Goal: Navigation & Orientation: Find specific page/section

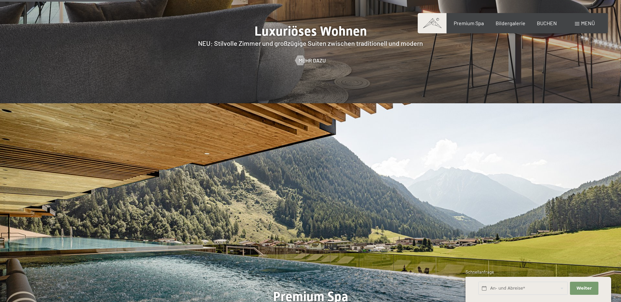
scroll to position [976, 0]
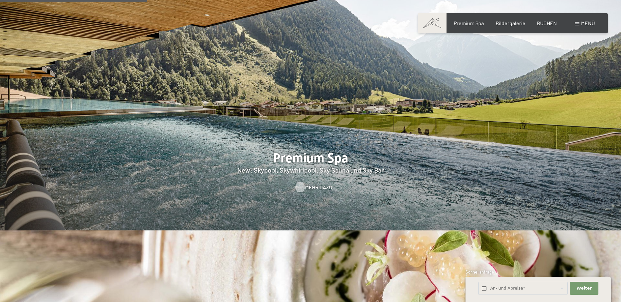
click at [316, 184] on span "Mehr dazu" at bounding box center [318, 187] width 27 height 7
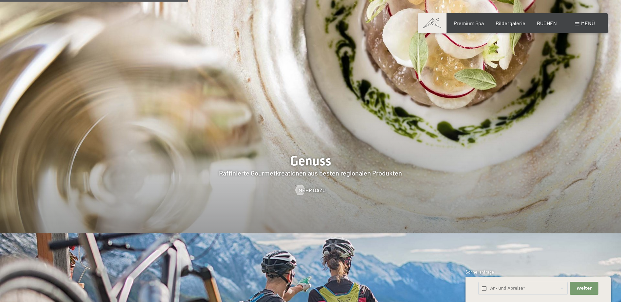
scroll to position [1254, 0]
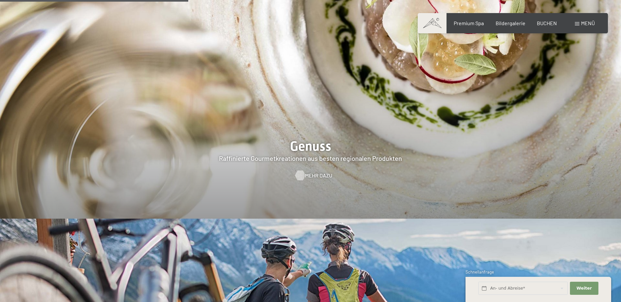
click at [316, 172] on span "Mehr dazu" at bounding box center [318, 175] width 27 height 7
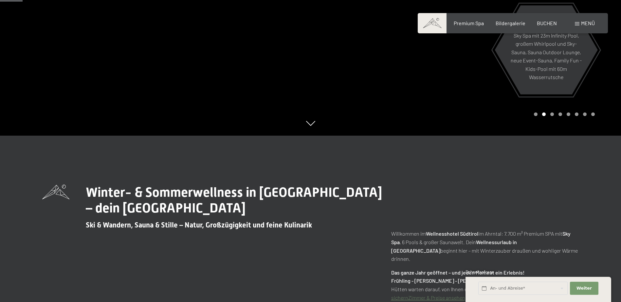
scroll to position [0, 0]
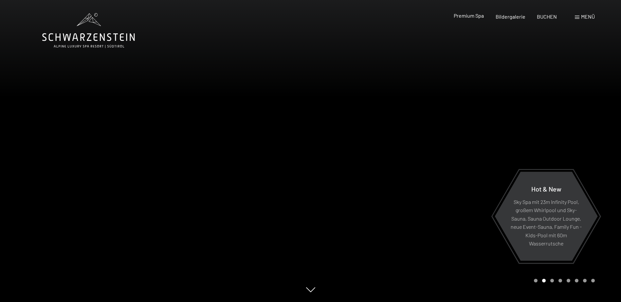
click at [475, 14] on span "Premium Spa" at bounding box center [468, 15] width 30 height 6
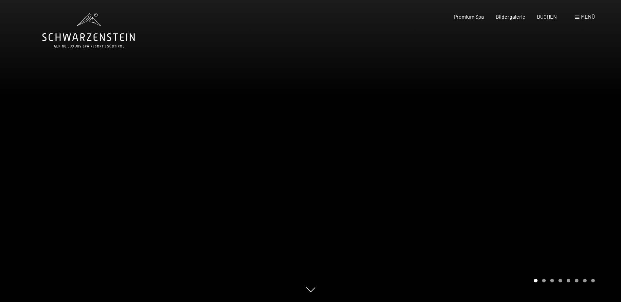
click at [451, 194] on div at bounding box center [465, 151] width 310 height 302
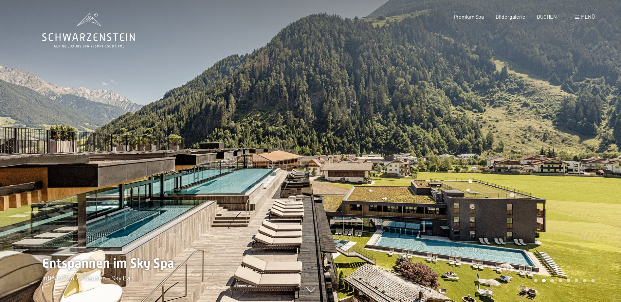
click at [451, 194] on div at bounding box center [465, 151] width 310 height 302
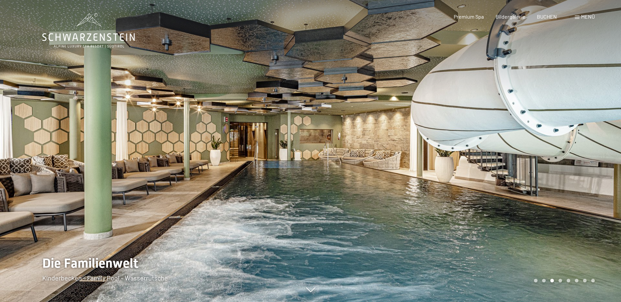
click at [451, 194] on div at bounding box center [465, 151] width 310 height 302
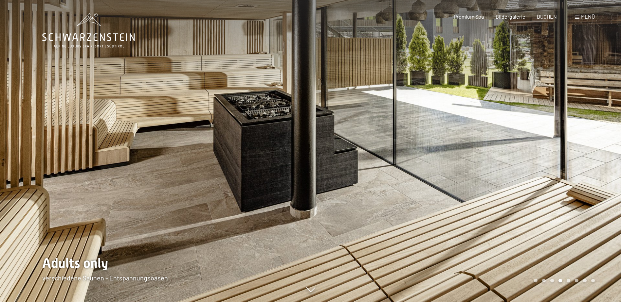
click at [451, 194] on div at bounding box center [465, 151] width 310 height 302
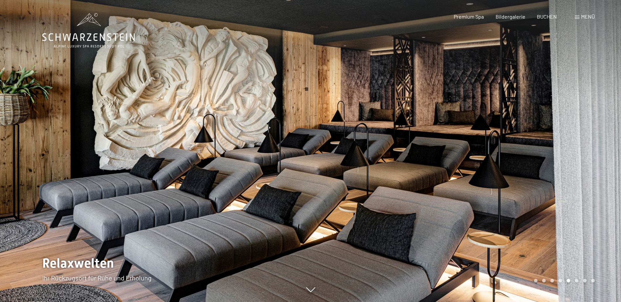
click at [451, 194] on div at bounding box center [465, 151] width 310 height 302
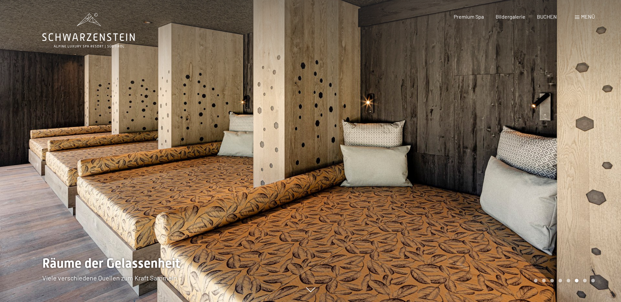
click at [451, 194] on div at bounding box center [465, 151] width 310 height 302
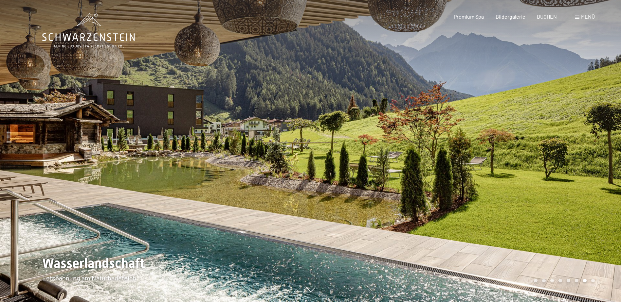
click at [451, 194] on div at bounding box center [465, 151] width 310 height 302
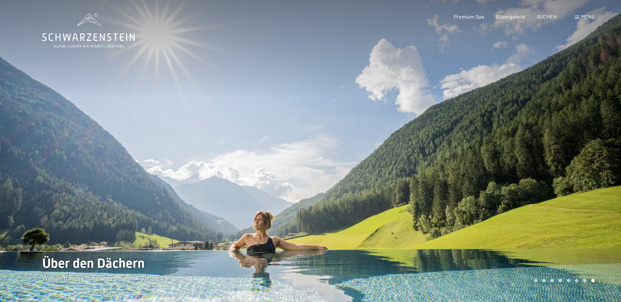
click at [451, 194] on div at bounding box center [465, 151] width 310 height 302
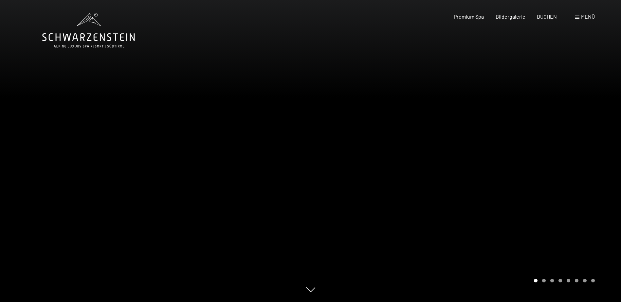
click at [451, 194] on div at bounding box center [465, 151] width 310 height 302
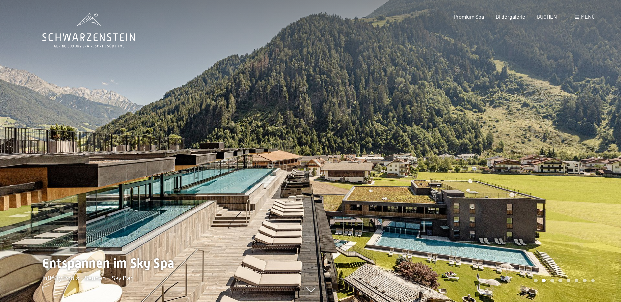
click at [451, 194] on div at bounding box center [465, 151] width 310 height 302
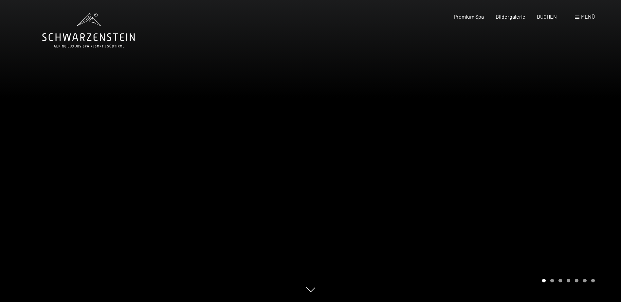
click at [489, 169] on div at bounding box center [465, 151] width 310 height 302
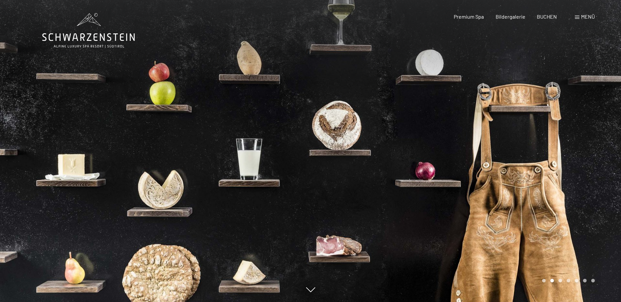
click at [489, 169] on div at bounding box center [465, 151] width 310 height 302
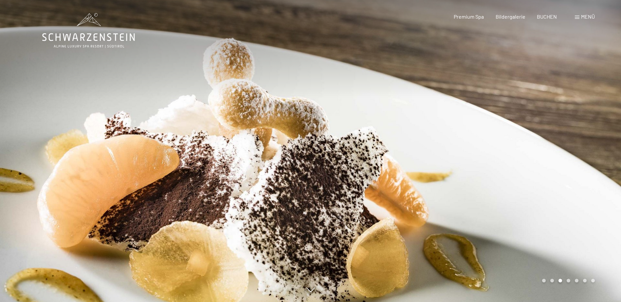
click at [489, 169] on div at bounding box center [465, 151] width 310 height 302
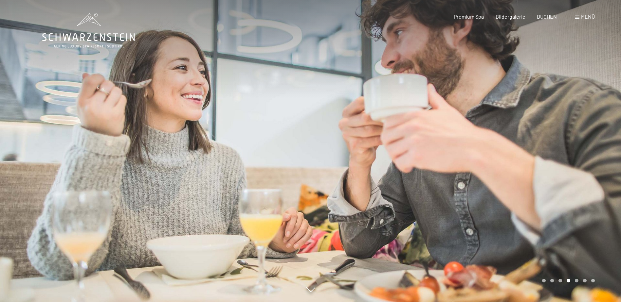
click at [489, 169] on div at bounding box center [465, 151] width 310 height 302
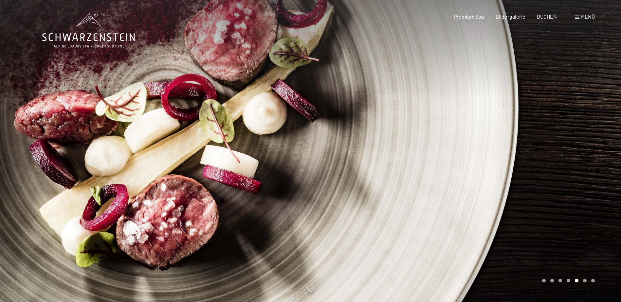
click at [489, 169] on div at bounding box center [465, 151] width 310 height 302
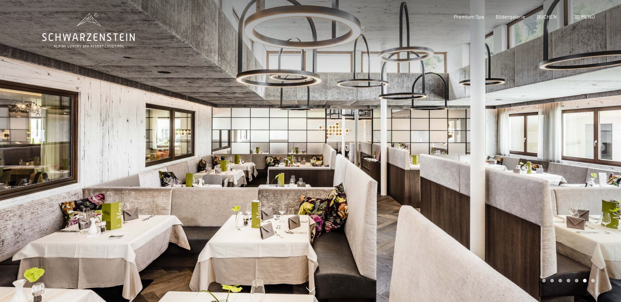
click at [496, 175] on div at bounding box center [465, 151] width 310 height 302
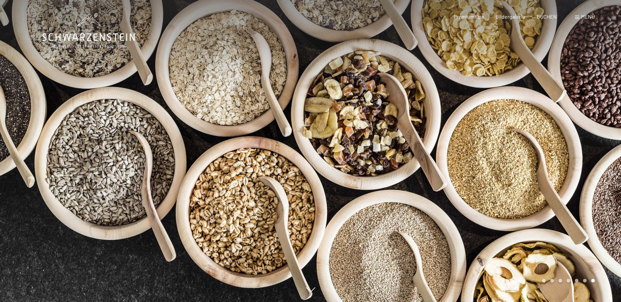
click at [496, 175] on div at bounding box center [465, 151] width 310 height 302
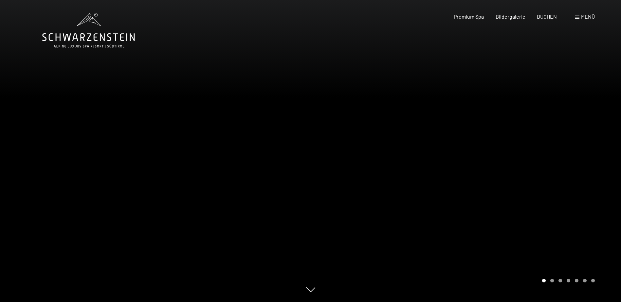
click at [496, 175] on div at bounding box center [465, 151] width 310 height 302
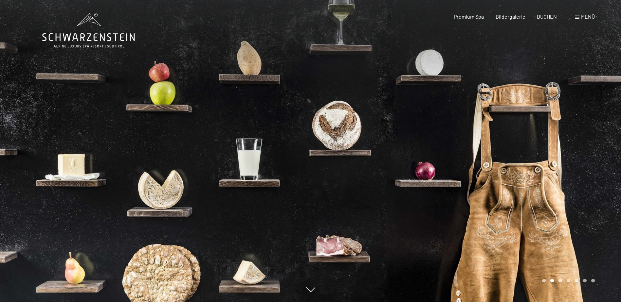
click at [496, 175] on div at bounding box center [465, 151] width 310 height 302
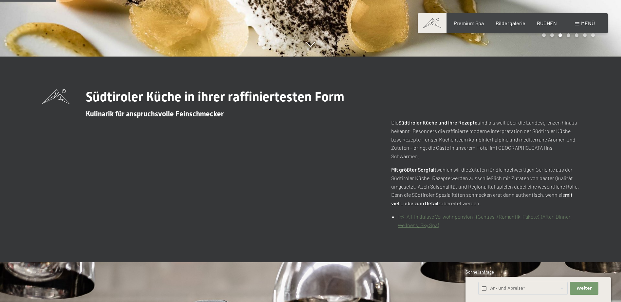
scroll to position [250, 0]
